Goal: Navigation & Orientation: Find specific page/section

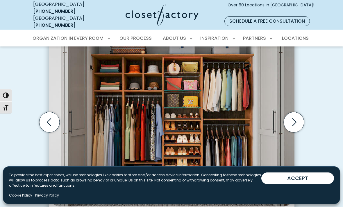
scroll to position [179, 0]
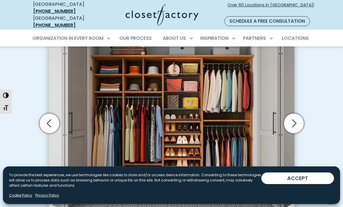
click at [292, 118] on icon "Next slide" at bounding box center [293, 123] width 20 height 20
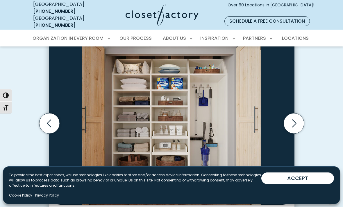
click at [294, 118] on icon "Next slide" at bounding box center [293, 123] width 20 height 20
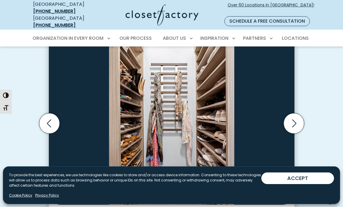
click at [293, 118] on icon "Next slide" at bounding box center [293, 123] width 20 height 20
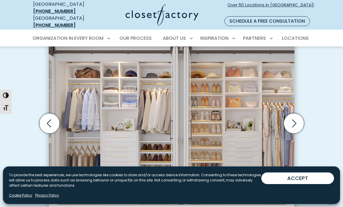
click at [294, 119] on icon "Next slide" at bounding box center [294, 123] width 4 height 8
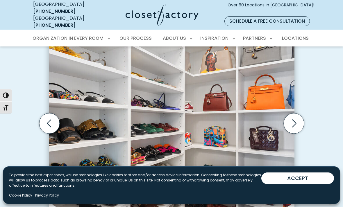
click at [291, 116] on icon "Next slide" at bounding box center [293, 123] width 20 height 20
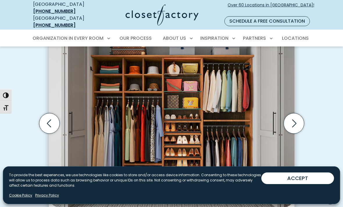
click at [294, 121] on icon "Next slide" at bounding box center [293, 123] width 20 height 20
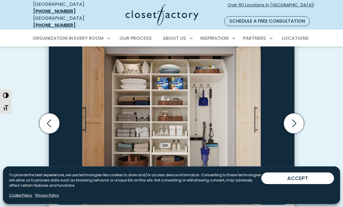
click at [297, 118] on icon "Next slide" at bounding box center [293, 123] width 20 height 20
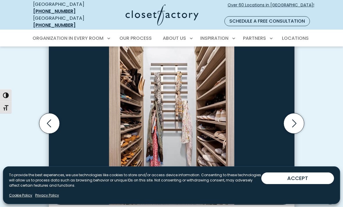
click at [293, 117] on icon "Next slide" at bounding box center [293, 123] width 20 height 20
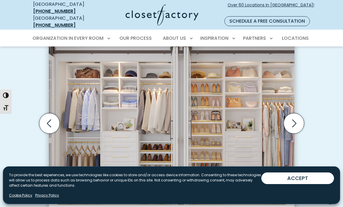
click at [293, 115] on icon "Next slide" at bounding box center [293, 123] width 20 height 20
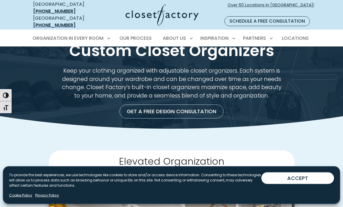
scroll to position [0, 0]
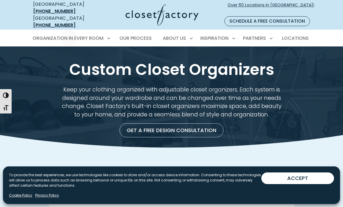
click at [299, 35] on span "Locations" at bounding box center [295, 38] width 27 height 7
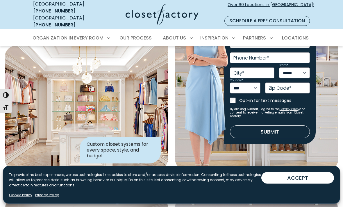
scroll to position [59, 0]
